Goal: Information Seeking & Learning: Find contact information

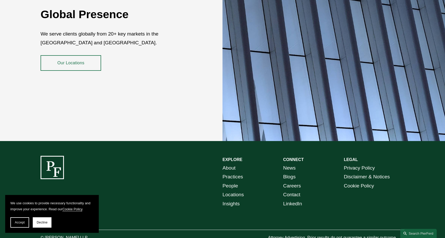
scroll to position [922, 0]
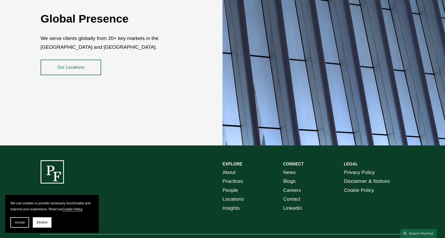
click at [75, 61] on link "Our Locations" at bounding box center [71, 68] width 61 height 16
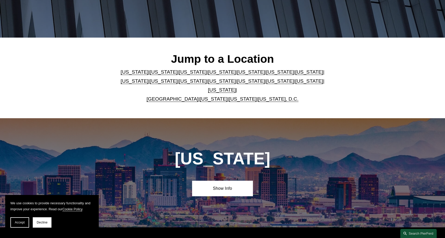
scroll to position [115, 0]
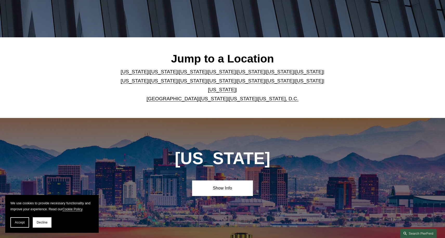
click at [177, 96] on link "United Kingdom" at bounding box center [173, 98] width 52 height 5
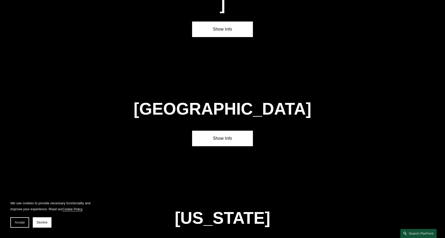
scroll to position [1873, 0]
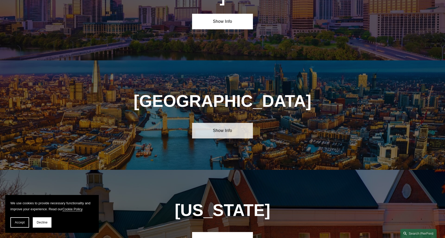
click at [228, 123] on link "Show Info" at bounding box center [222, 131] width 61 height 16
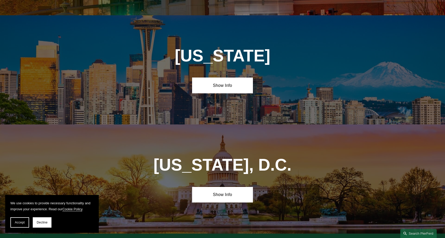
scroll to position [2279, 0]
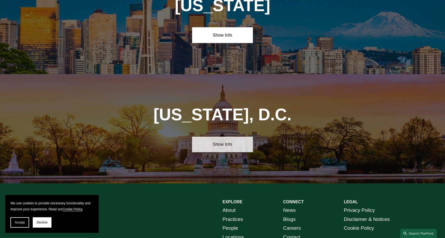
click at [224, 137] on link "Show Info" at bounding box center [222, 145] width 61 height 16
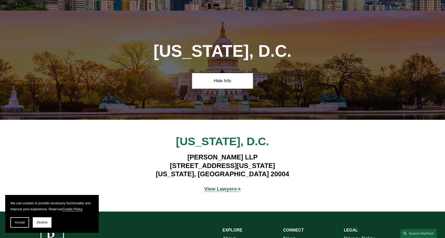
scroll to position [2349, 0]
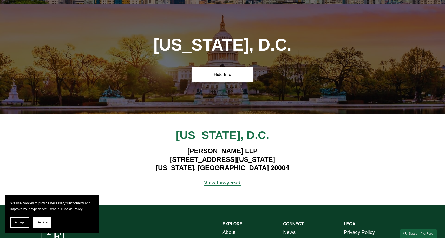
click at [220, 180] on strong "View Lawyers" at bounding box center [220, 182] width 33 height 5
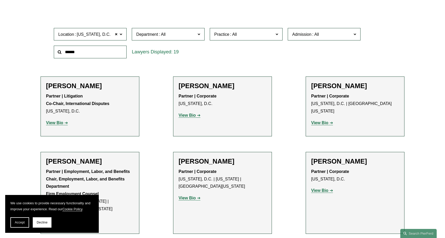
scroll to position [150, 0]
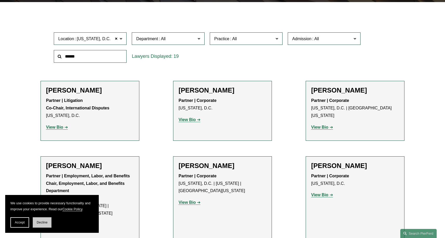
click at [44, 222] on span "Decline" at bounding box center [42, 223] width 11 height 4
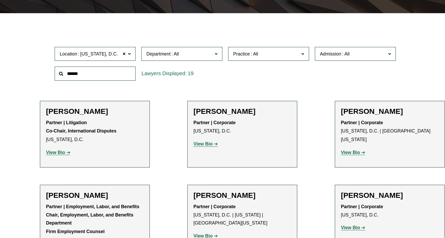
scroll to position [139, 0]
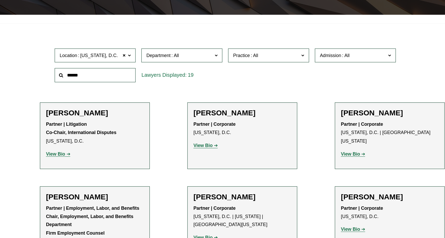
click at [187, 132] on strong "View Bio" at bounding box center [186, 131] width 17 height 4
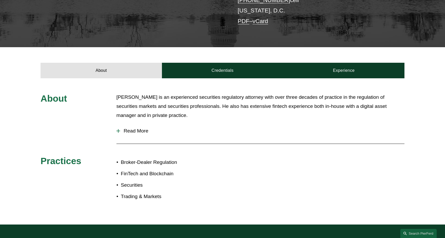
scroll to position [129, 0]
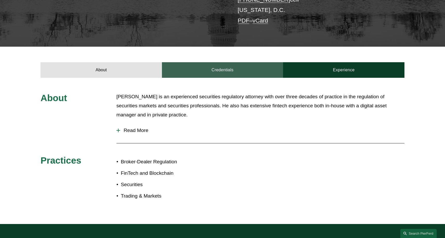
click at [220, 75] on link "Credentials" at bounding box center [222, 70] width 121 height 16
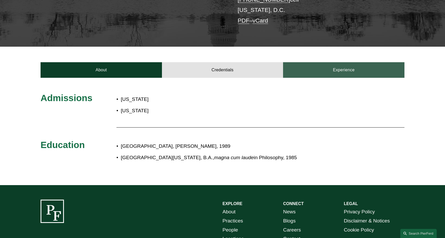
click at [331, 74] on link "Experience" at bounding box center [343, 70] width 121 height 16
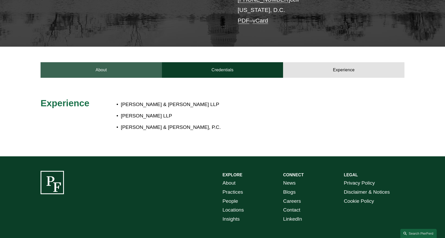
click at [107, 71] on link "About" at bounding box center [101, 70] width 121 height 16
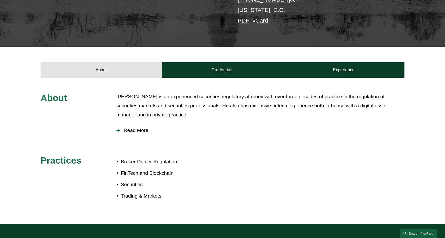
scroll to position [0, 0]
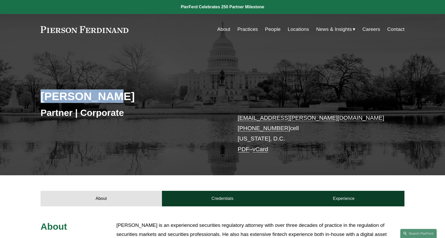
drag, startPoint x: 105, startPoint y: 100, endPoint x: 35, endPoint y: 99, distance: 69.9
click at [35, 99] on div "Jack Drogin Partner | Corporate jack.drogin@pierferd.com +1.202.258.6995 cell W…" at bounding box center [222, 116] width 445 height 117
copy h2 "[PERSON_NAME]"
